Goal: Information Seeking & Learning: Learn about a topic

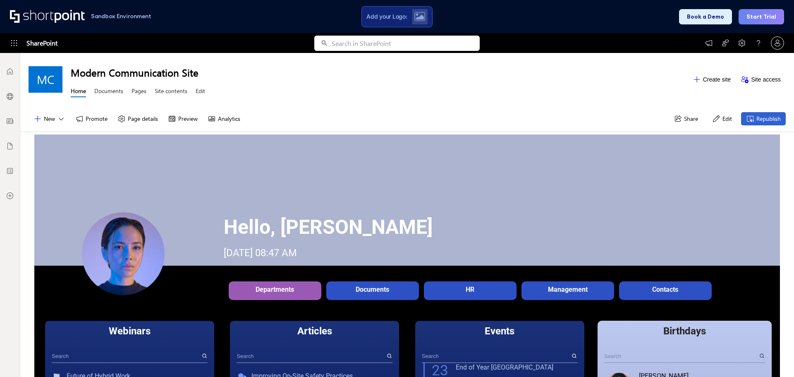
click at [50, 17] on div at bounding box center [48, 16] width 77 height 13
click at [118, 15] on h1 "Sandbox Environment" at bounding box center [121, 16] width 60 height 5
click at [42, 14] on div at bounding box center [48, 16] width 77 height 13
click at [11, 14] on div at bounding box center [48, 16] width 77 height 13
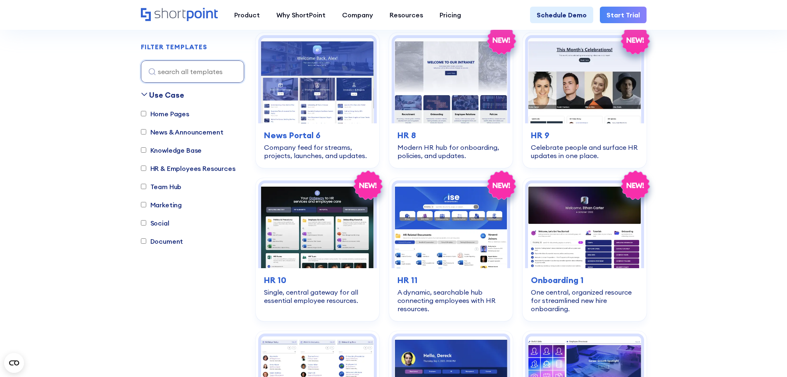
scroll to position [703, 0]
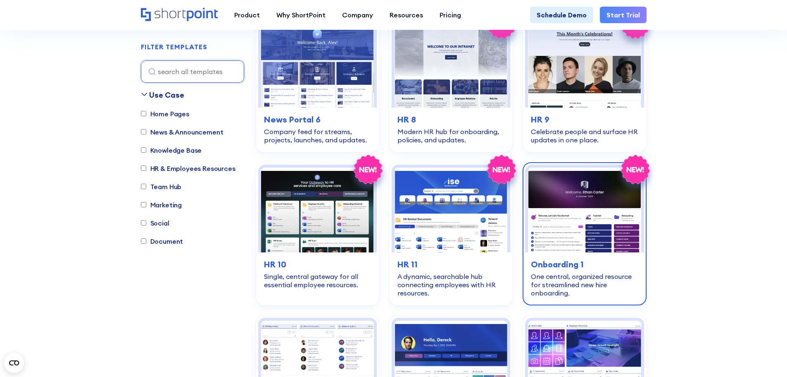
click at [563, 243] on img at bounding box center [584, 209] width 113 height 85
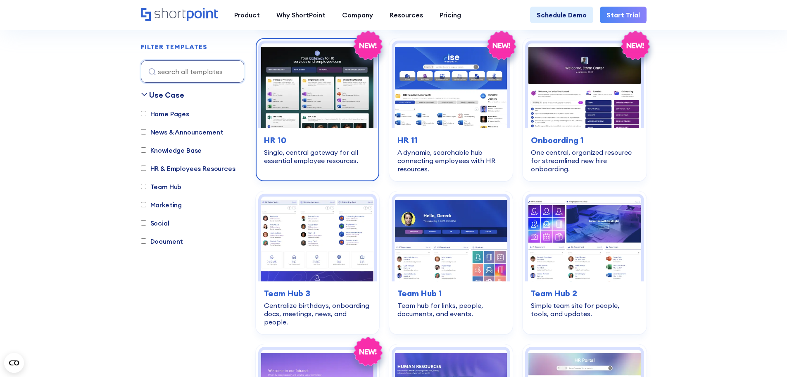
scroll to position [868, 0]
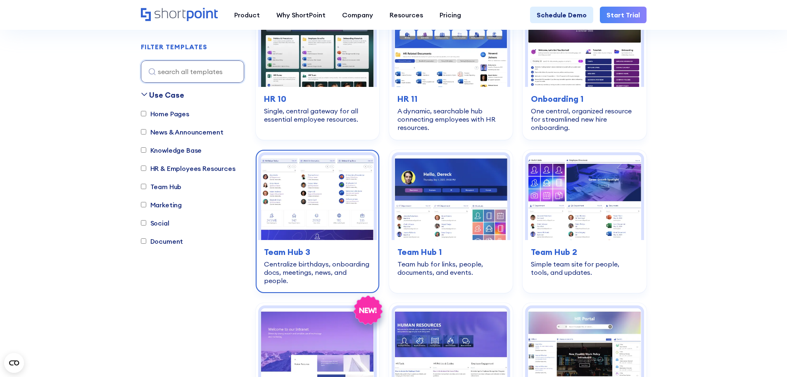
click at [280, 188] on img at bounding box center [317, 197] width 113 height 85
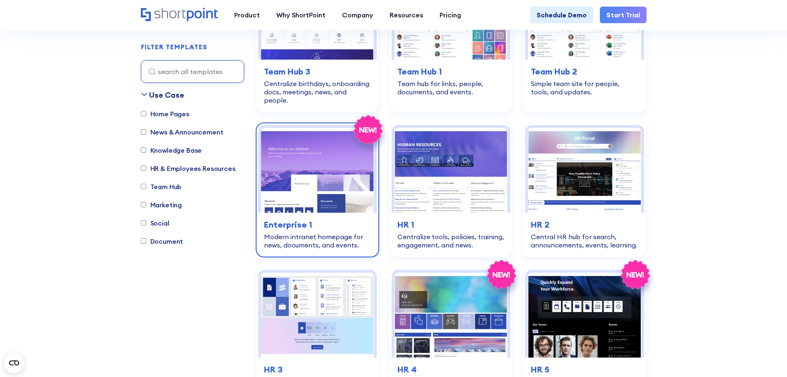
scroll to position [1075, 0]
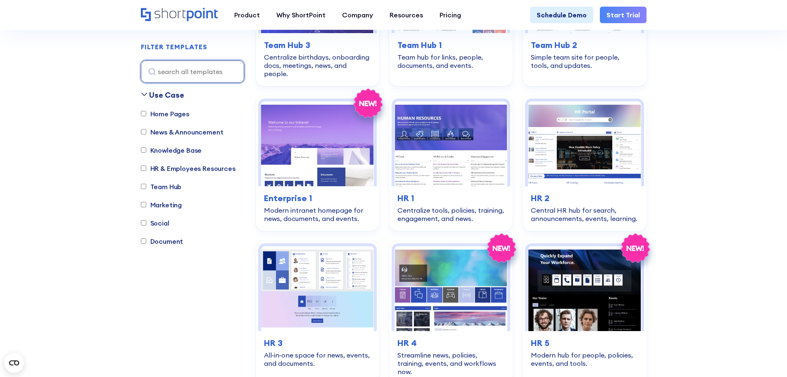
click at [193, 71] on input at bounding box center [192, 71] width 103 height 22
click at [181, 133] on label "News & Announcement" at bounding box center [182, 132] width 83 height 10
click at [146, 133] on input "News & Announcement" at bounding box center [143, 131] width 5 height 5
checkbox input "true"
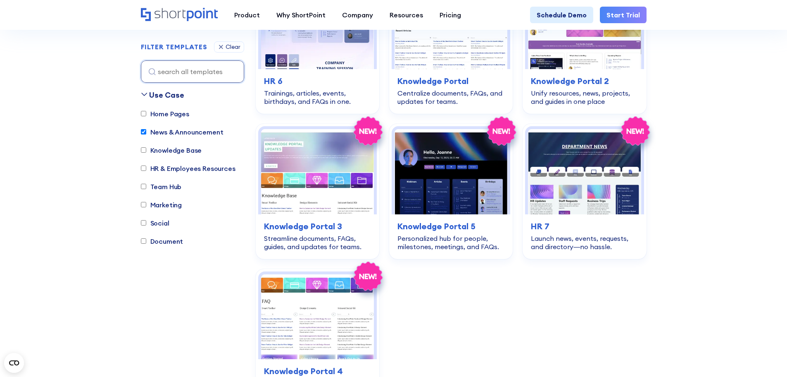
scroll to position [1980, 0]
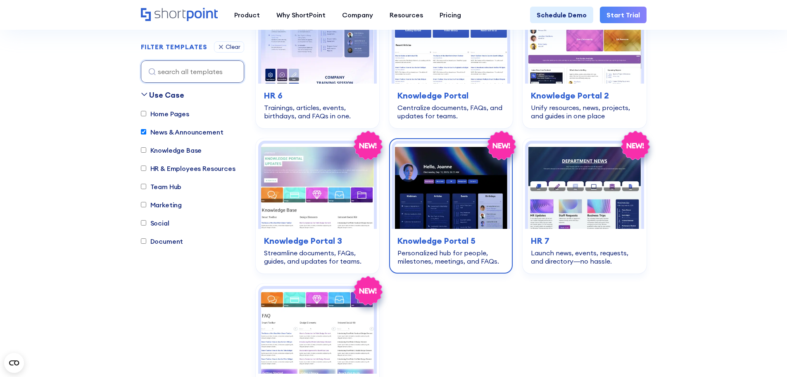
click at [417, 195] on img at bounding box center [451, 185] width 113 height 85
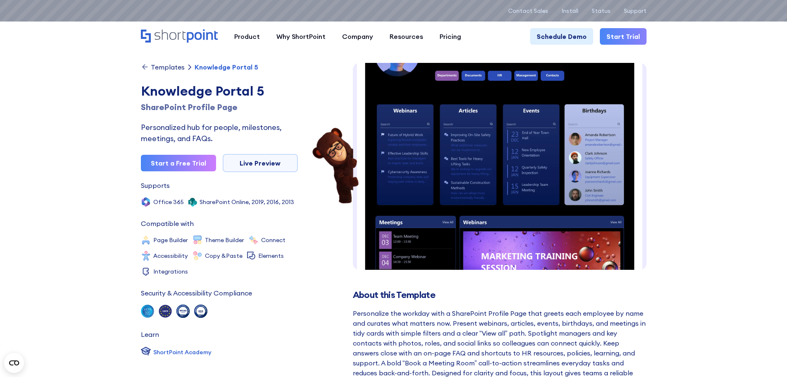
scroll to position [41, 0]
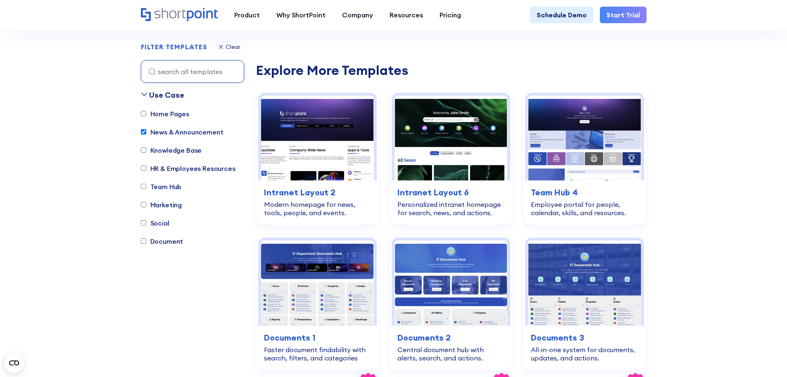
scroll to position [534, 0]
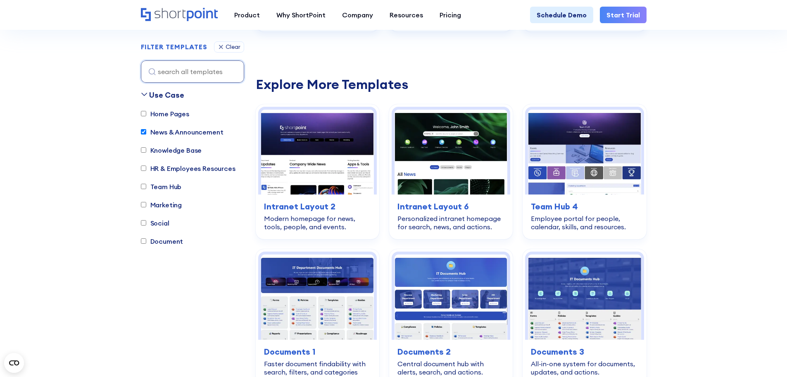
click at [143, 130] on input "News & Announcement" at bounding box center [143, 131] width 5 height 5
checkbox input "false"
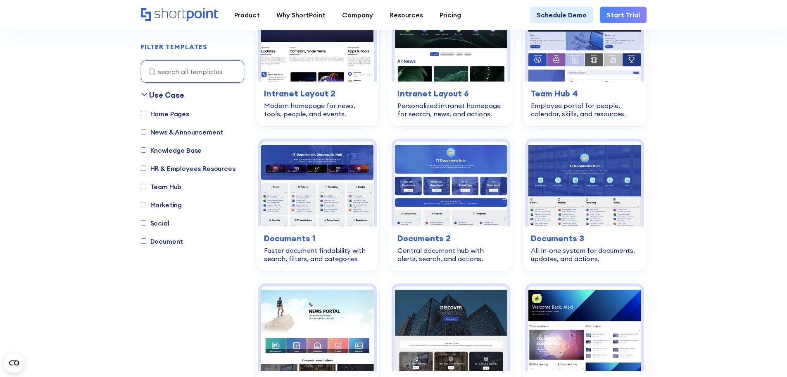
scroll to position [244, 0]
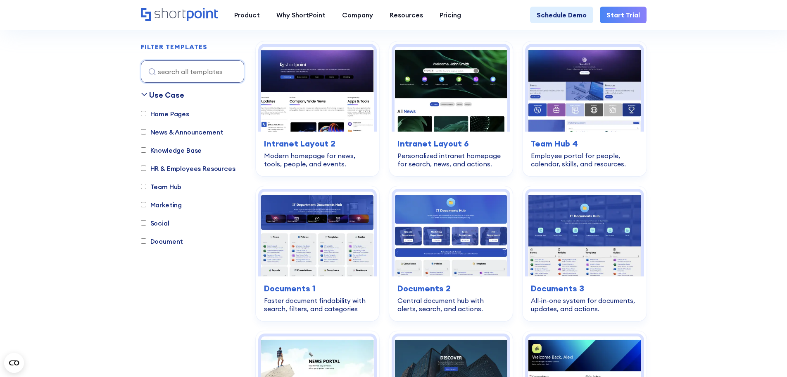
click at [143, 187] on input "Team Hub" at bounding box center [143, 186] width 5 height 5
checkbox input "true"
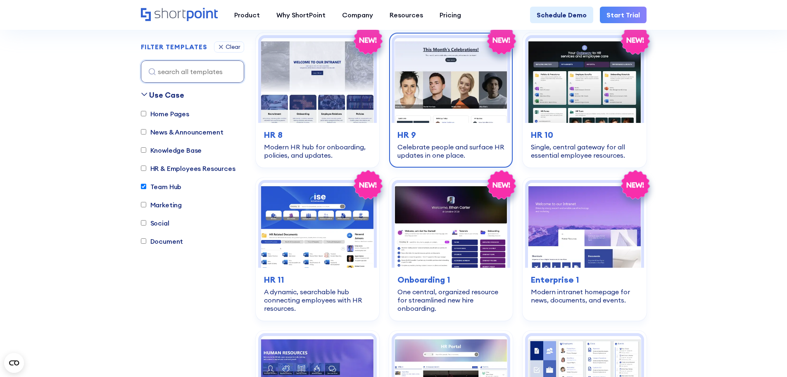
scroll to position [1033, 0]
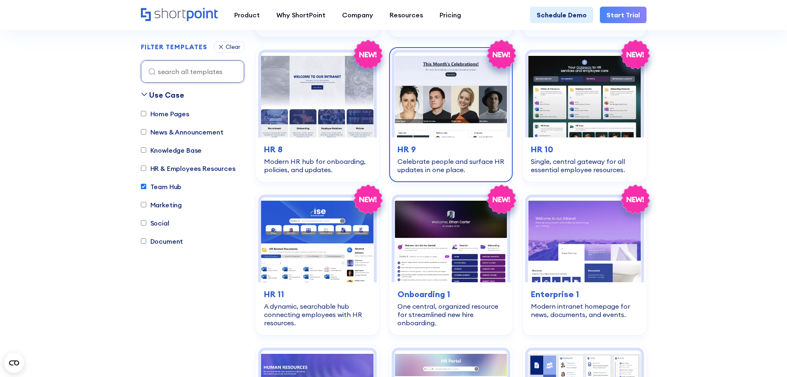
click at [472, 76] on img at bounding box center [451, 94] width 113 height 85
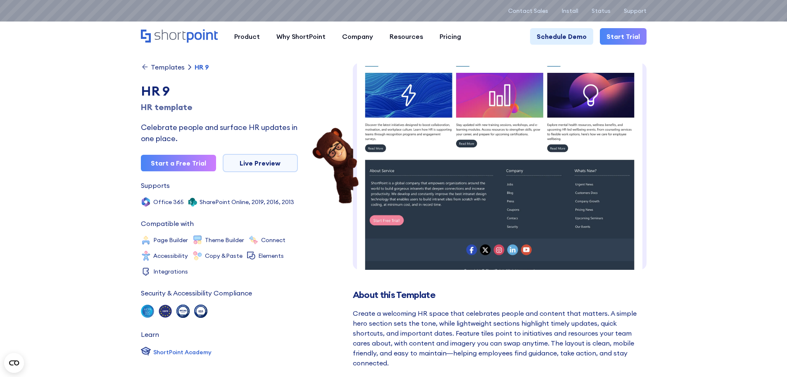
scroll to position [326, 0]
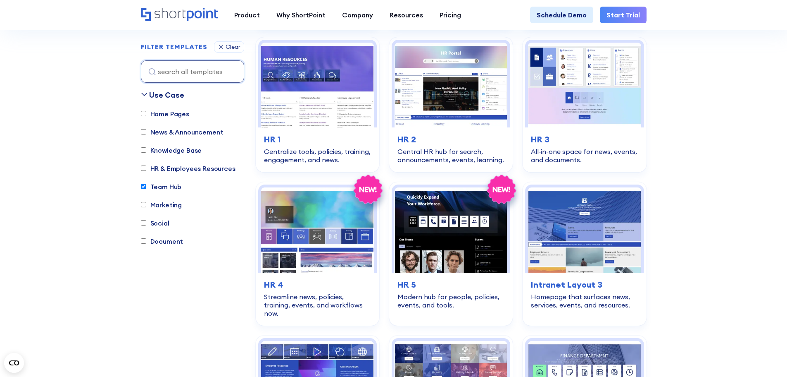
scroll to position [1364, 0]
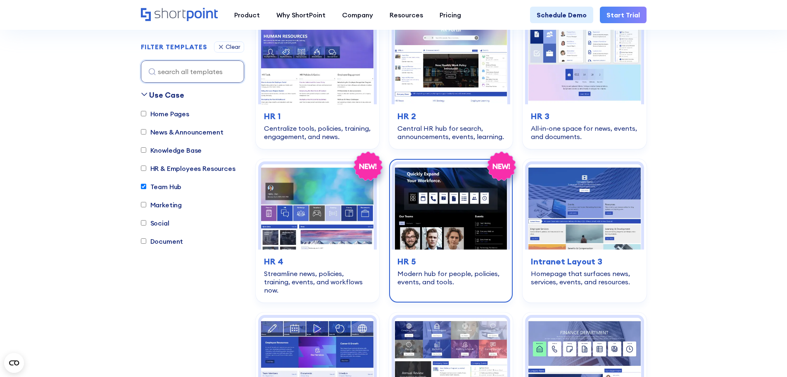
click at [454, 222] on img at bounding box center [451, 206] width 113 height 85
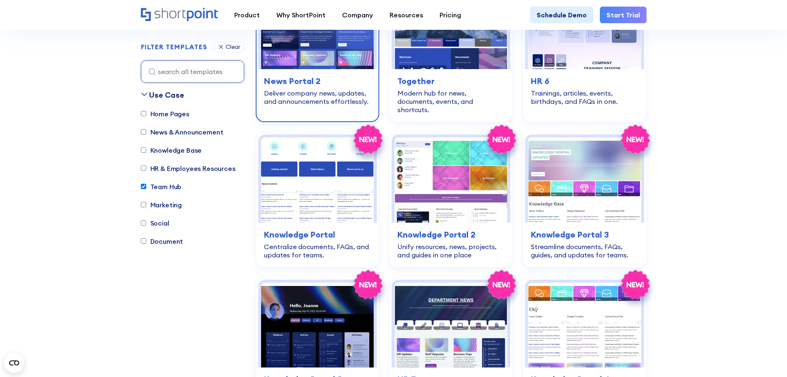
scroll to position [2025, 0]
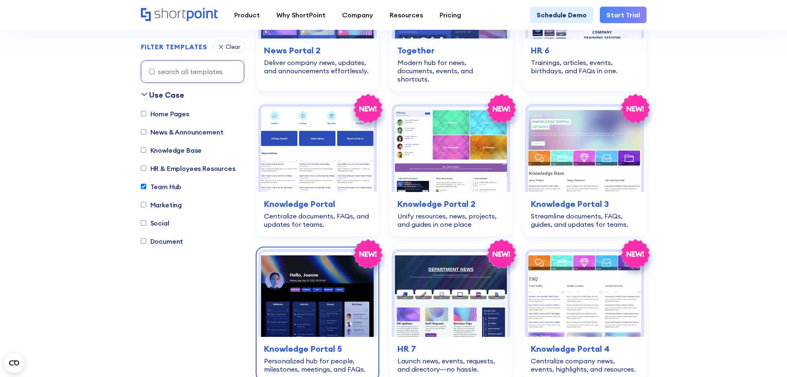
click at [334, 302] on img at bounding box center [317, 294] width 113 height 85
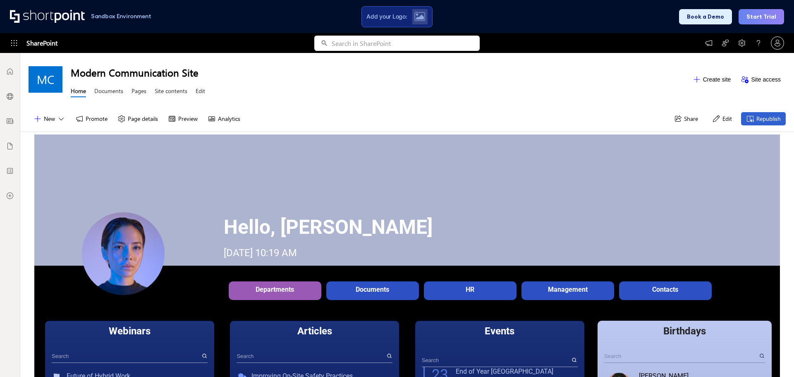
scroll to position [6, 6]
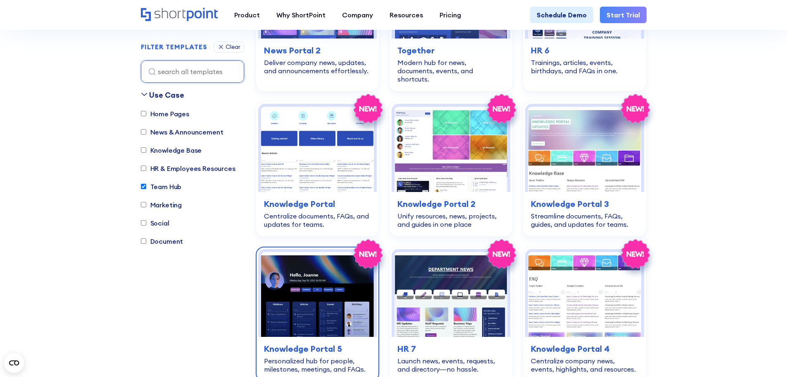
scroll to position [2066, 0]
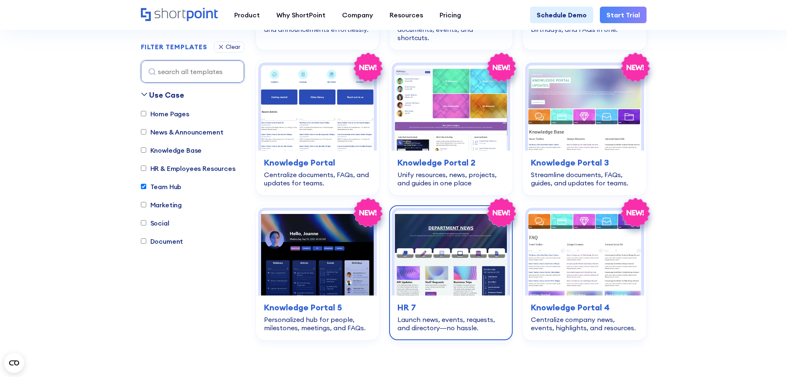
click at [443, 251] on img at bounding box center [451, 252] width 113 height 85
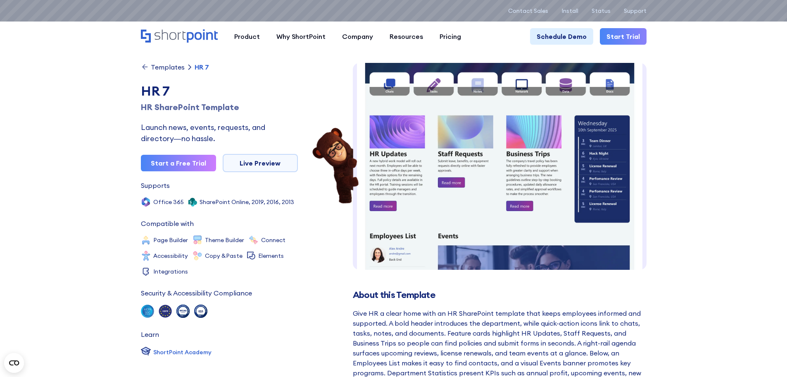
scroll to position [85, 0]
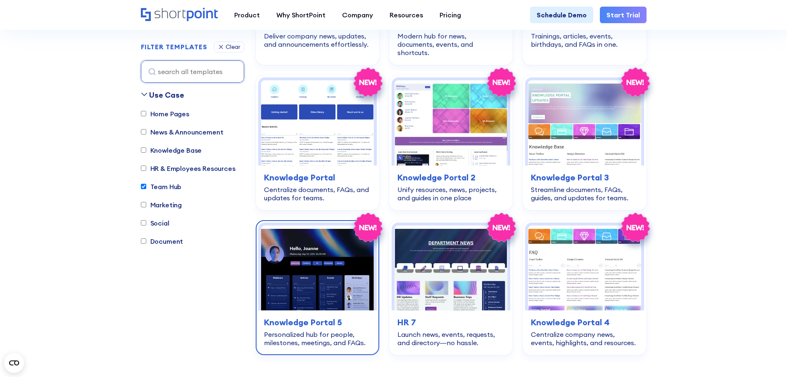
scroll to position [2025, 0]
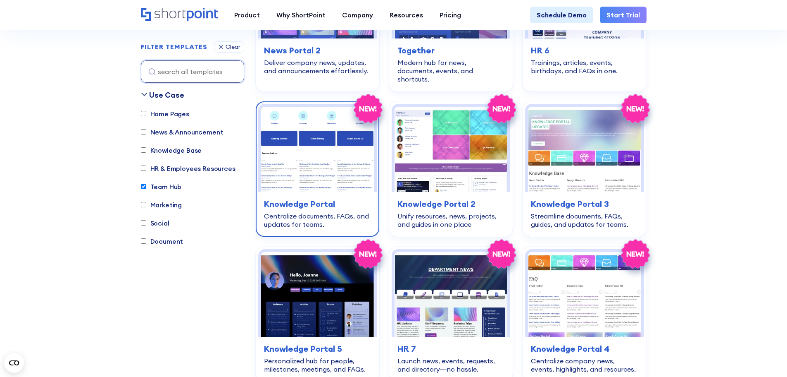
click at [341, 192] on div "knowledge-base Knowledge Portal Centralize documents, FAQs, and updates for tea…" at bounding box center [317, 213] width 119 height 42
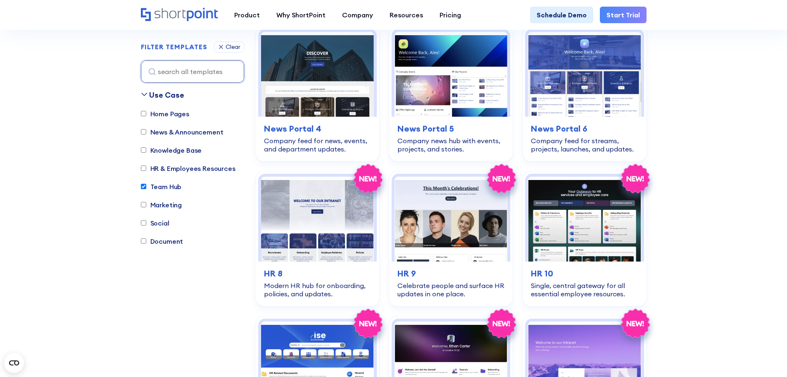
scroll to position [868, 0]
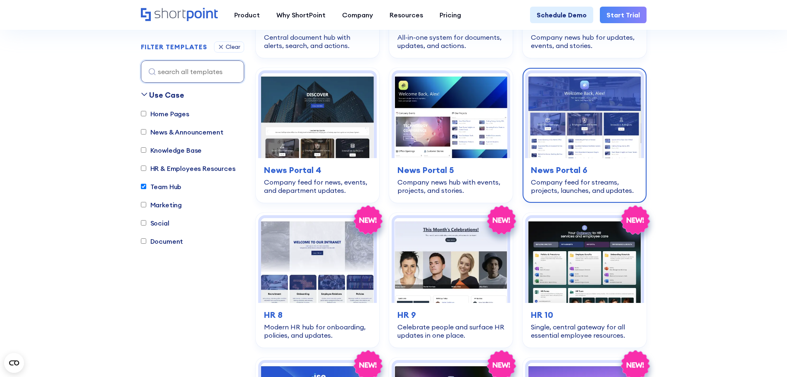
click at [600, 138] on img at bounding box center [584, 115] width 113 height 85
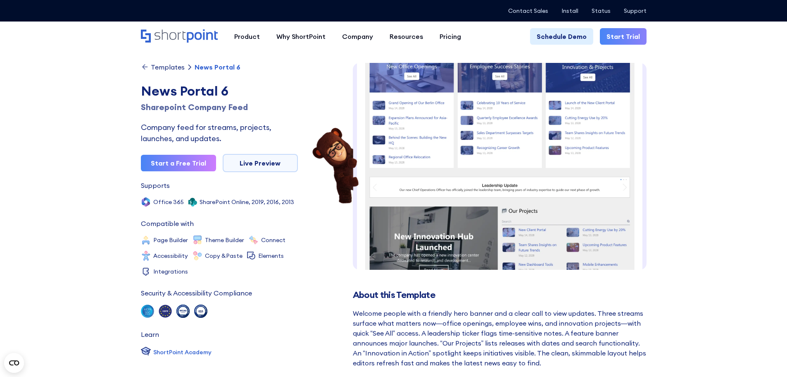
scroll to position [83, 0]
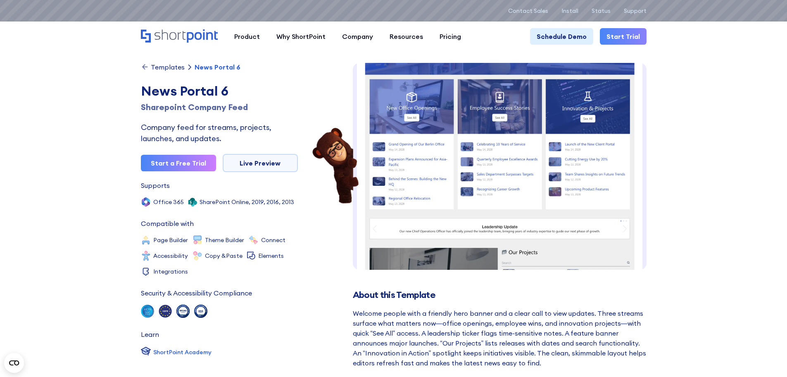
click at [582, 163] on img at bounding box center [500, 207] width 294 height 454
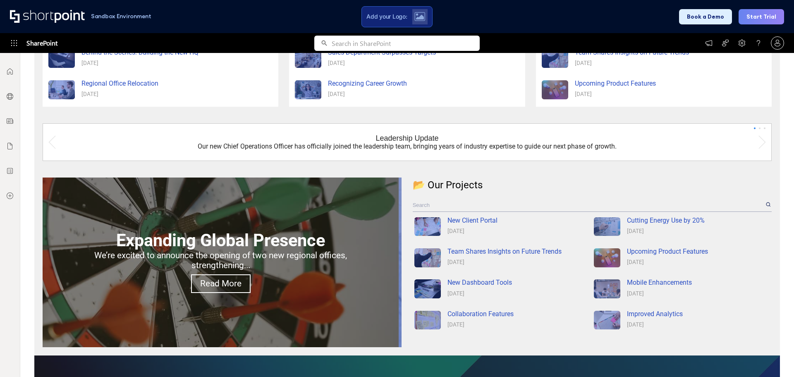
scroll to position [254, 0]
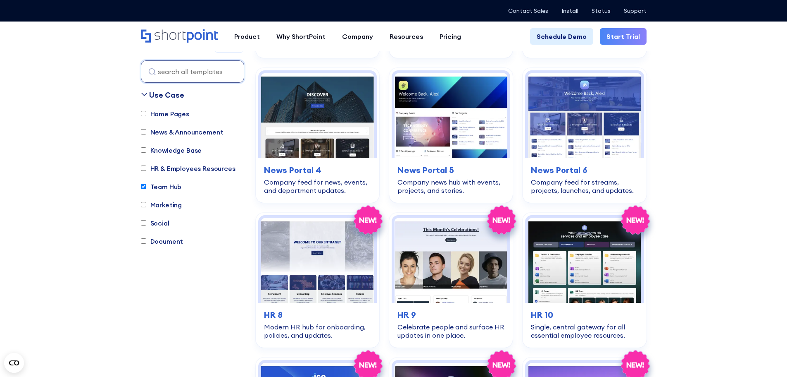
click at [141, 185] on input "Team Hub" at bounding box center [143, 186] width 5 height 5
checkbox input "false"
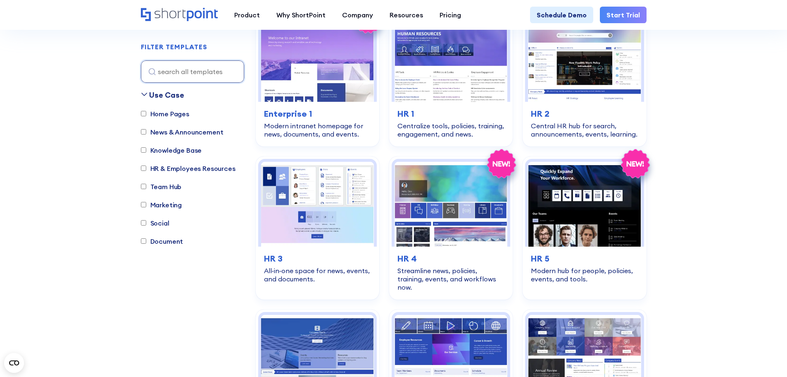
click at [142, 170] on input "HR & Employees Resources" at bounding box center [143, 168] width 5 height 5
checkbox input "true"
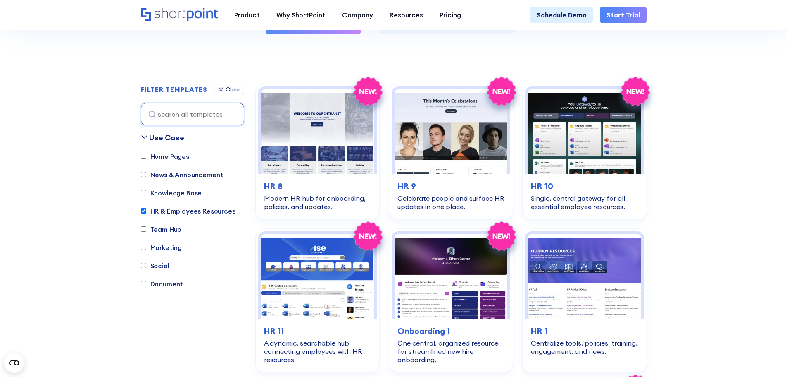
scroll to position [162, 0]
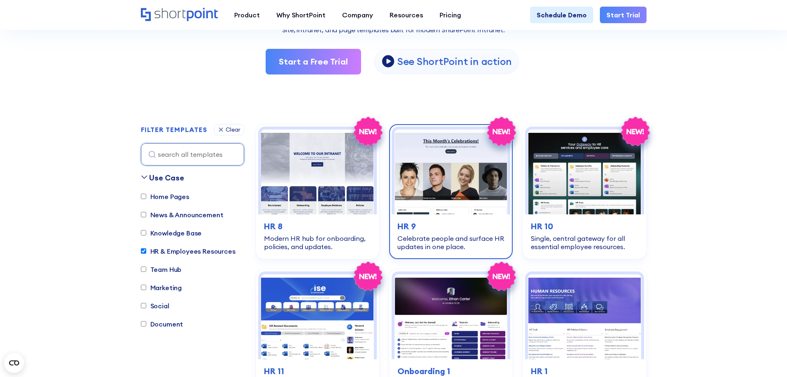
click at [475, 185] on img at bounding box center [451, 171] width 113 height 85
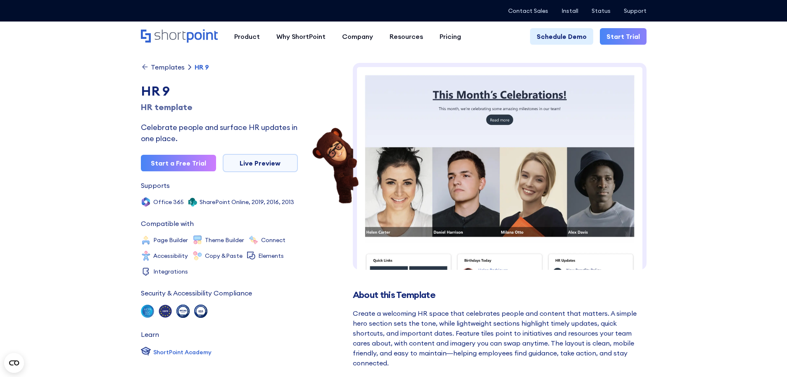
scroll to position [6, 0]
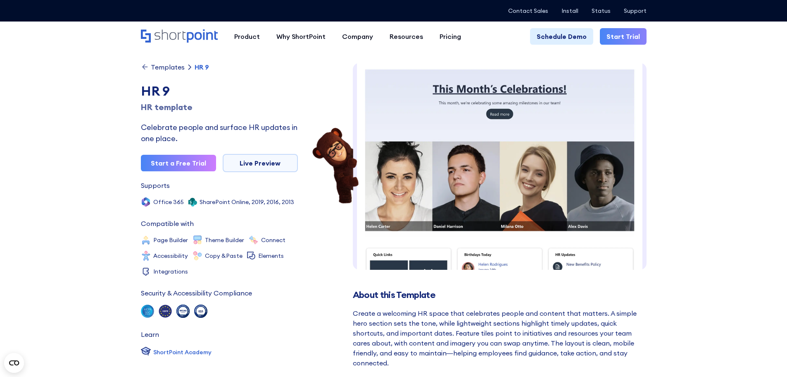
click at [464, 202] on img at bounding box center [500, 329] width 294 height 544
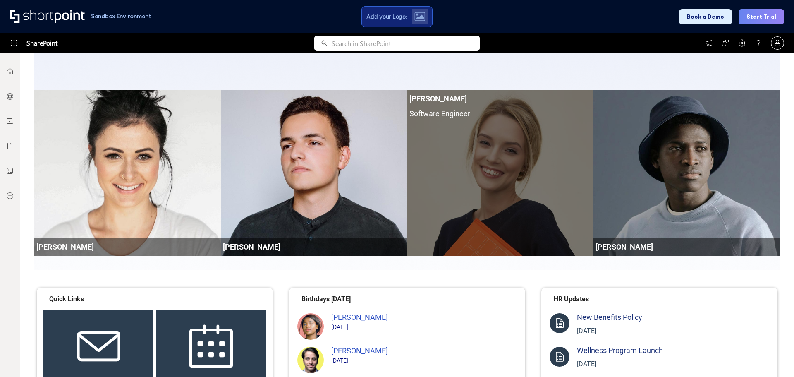
scroll to position [207, 0]
